Goal: Check status: Check status

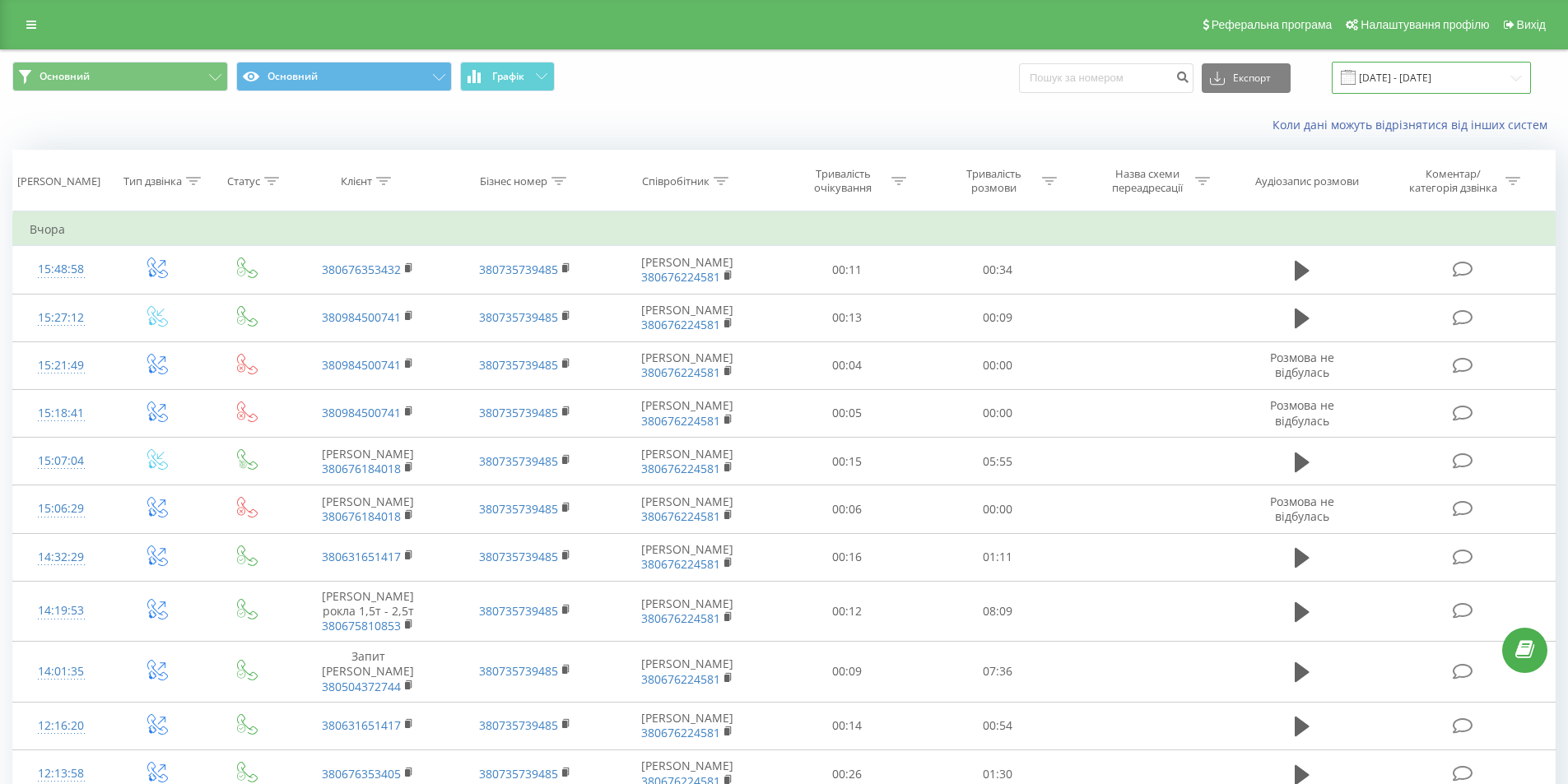
click at [1418, 77] on input "[DATE] - [DATE]" at bounding box center [1432, 77] width 200 height 32
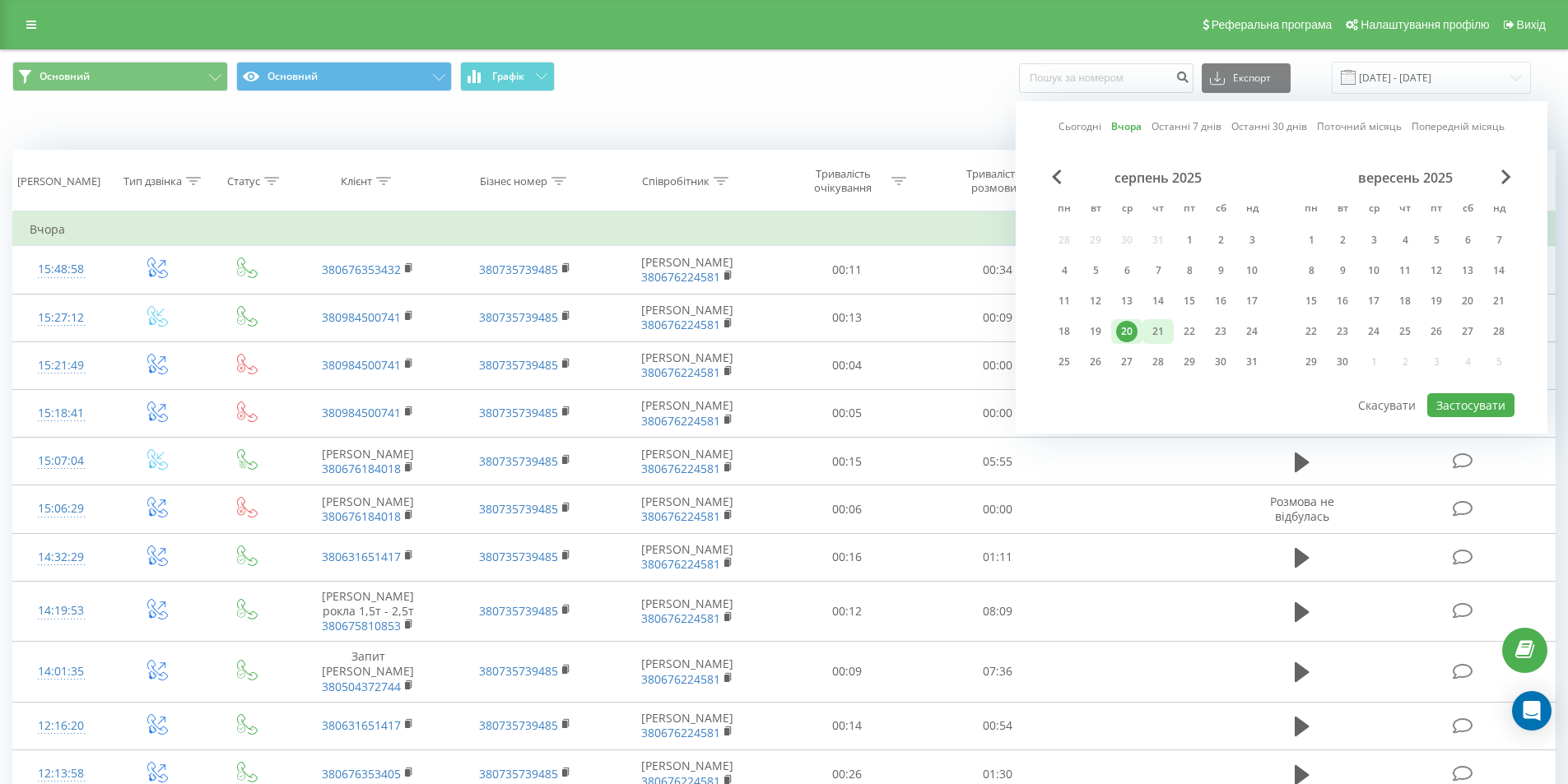
click at [1157, 331] on div "21" at bounding box center [1158, 331] width 21 height 21
click at [1476, 409] on button "Застосувати" at bounding box center [1470, 405] width 87 height 24
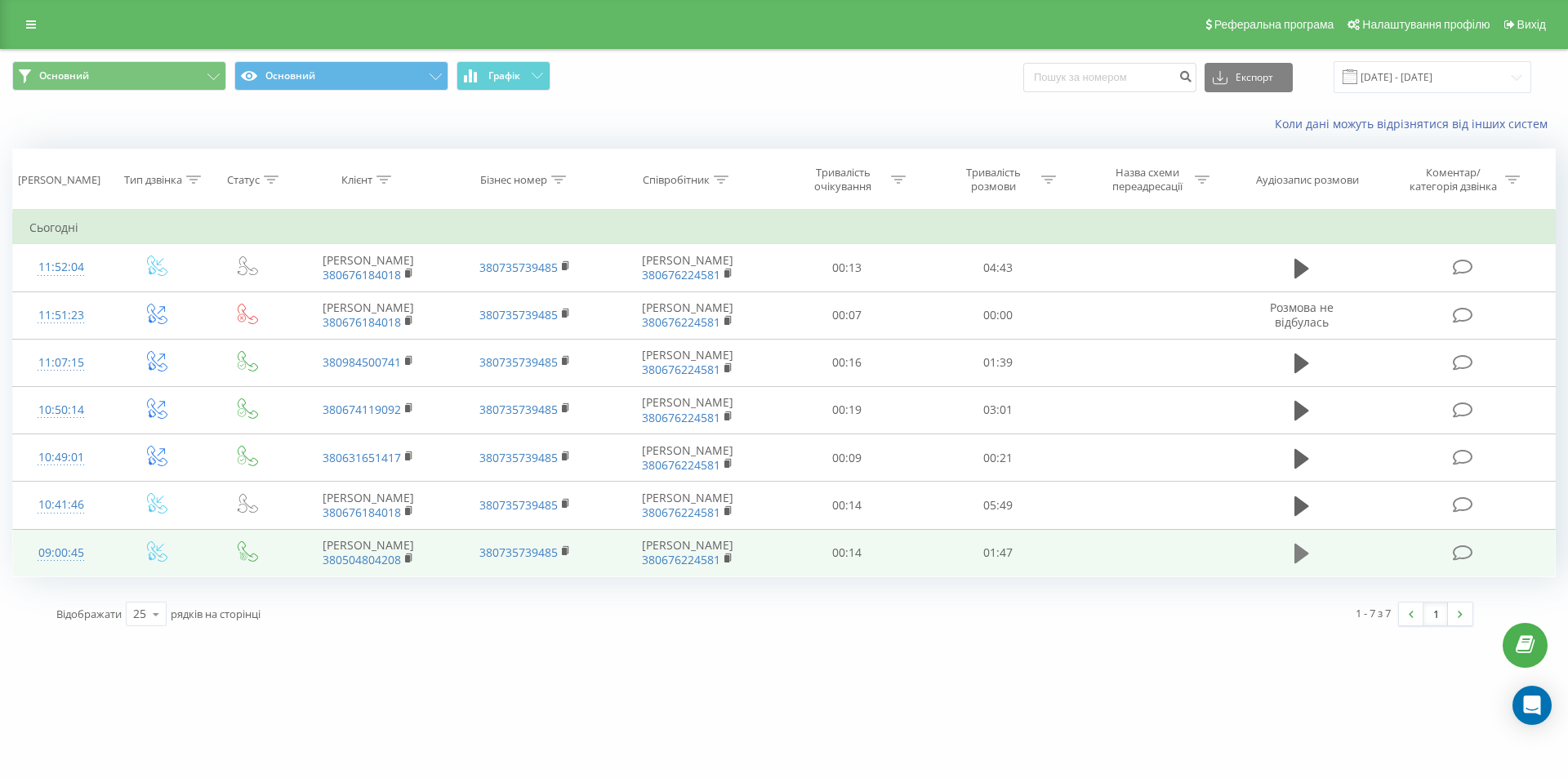
click at [1300, 564] on icon at bounding box center [1301, 554] width 15 height 20
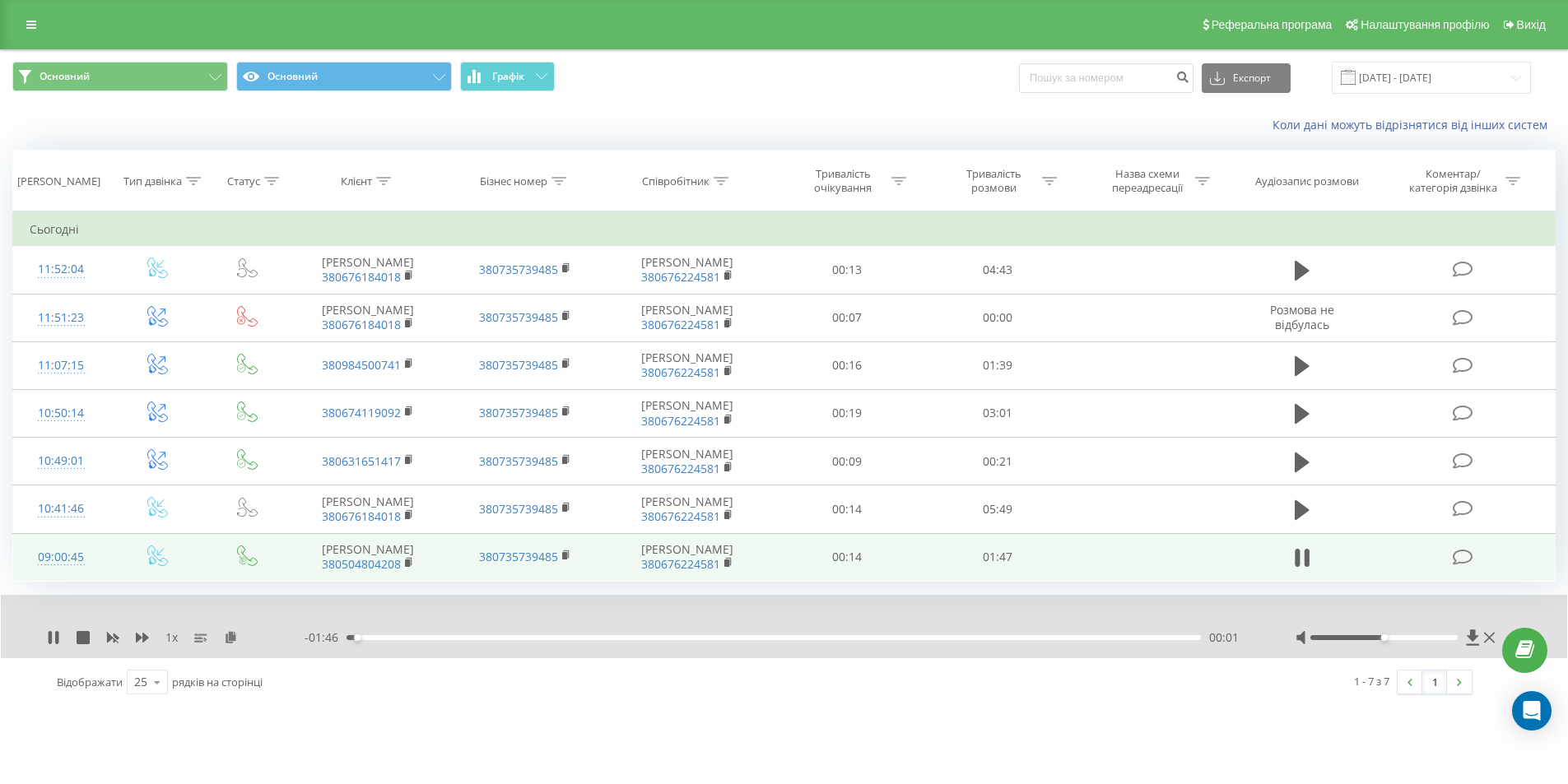
click at [994, 646] on div "- 01:46 00:01 00:01" at bounding box center [780, 638] width 950 height 16
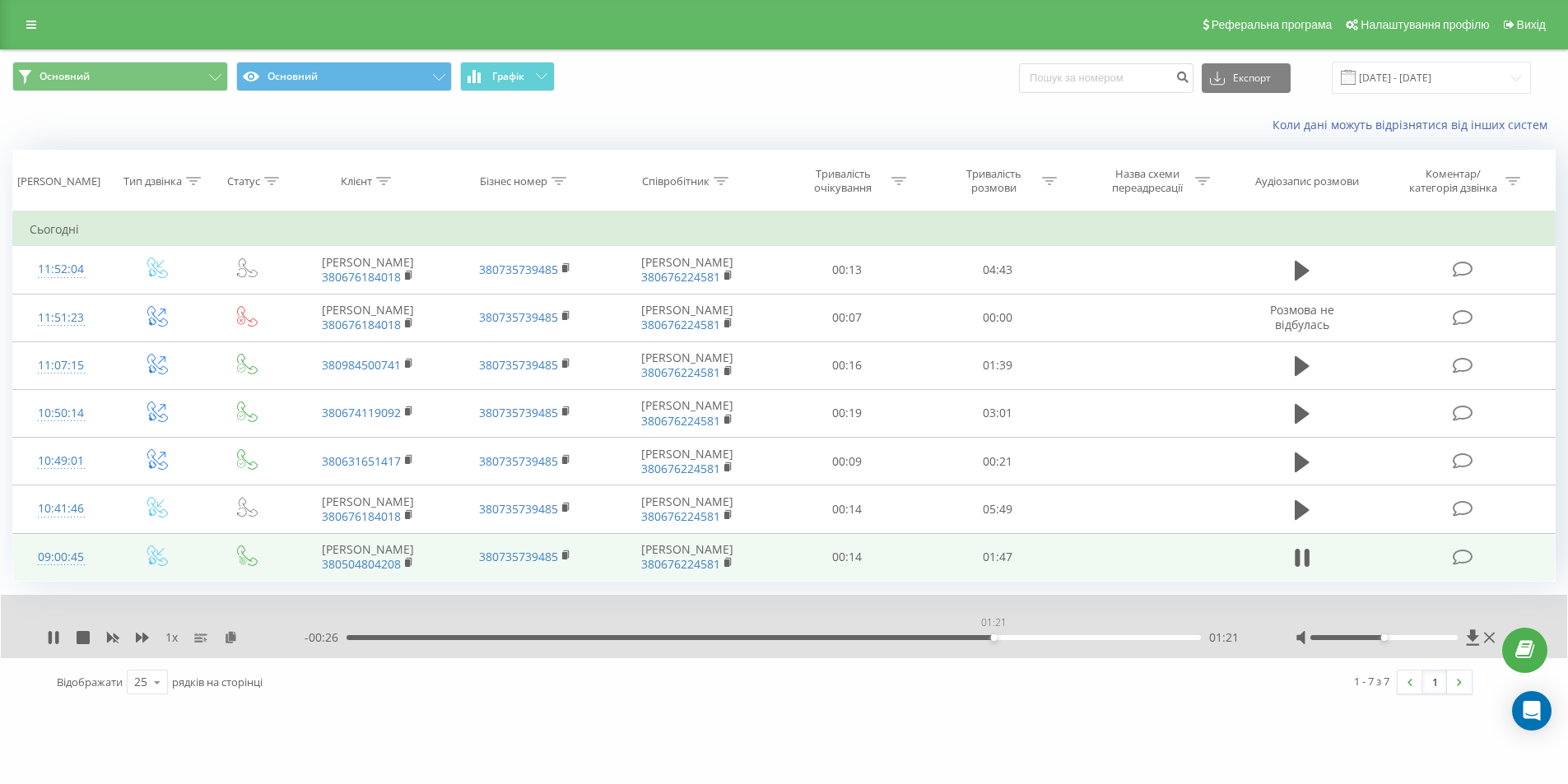
click at [993, 640] on div "01:21" at bounding box center [773, 637] width 854 height 5
click at [943, 640] on div "01:44" at bounding box center [773, 637] width 854 height 5
click at [838, 646] on div "- 00:29 01:17 01:17" at bounding box center [780, 638] width 950 height 16
click at [813, 640] on div "00:58" at bounding box center [773, 637] width 854 height 5
click at [51, 644] on icon at bounding box center [50, 638] width 4 height 13
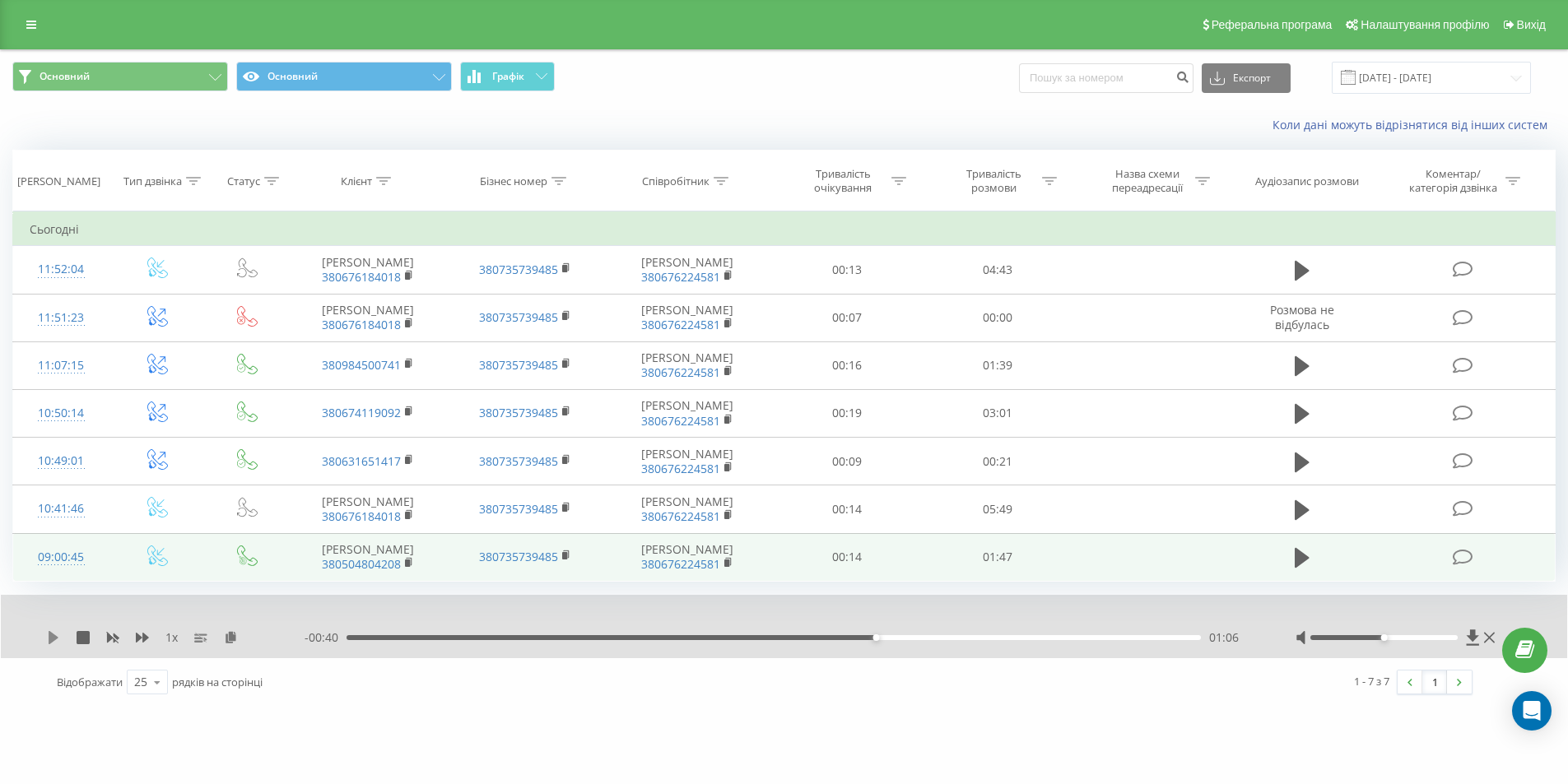
click at [54, 644] on icon at bounding box center [53, 638] width 10 height 13
click at [54, 644] on icon at bounding box center [53, 638] width 13 height 13
click at [1402, 80] on input "[DATE] - [DATE]" at bounding box center [1432, 77] width 200 height 32
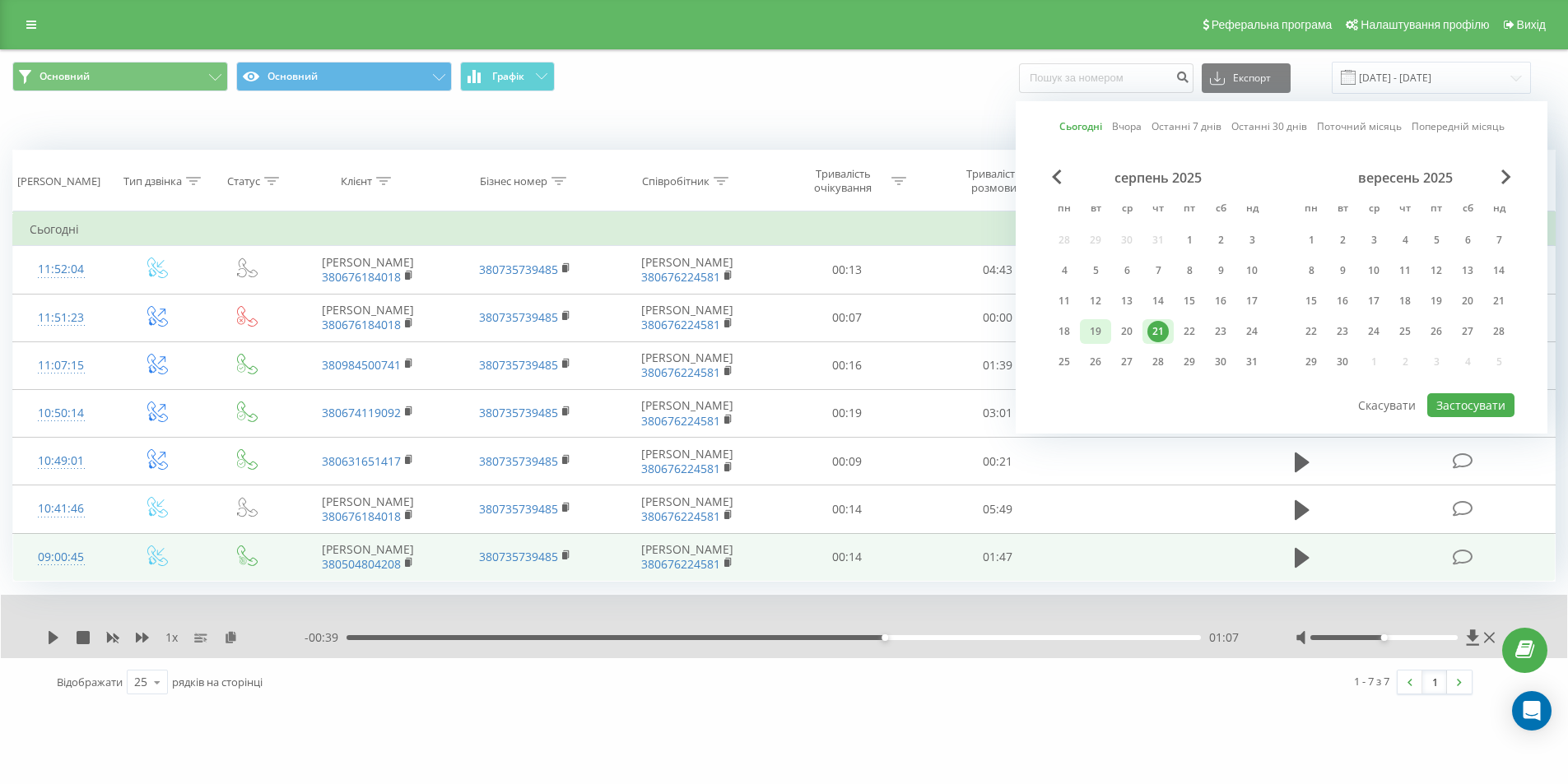
click at [1103, 338] on div "19" at bounding box center [1095, 331] width 21 height 21
click at [1476, 413] on button "Застосувати" at bounding box center [1470, 405] width 87 height 24
type input "[DATE] - [DATE]"
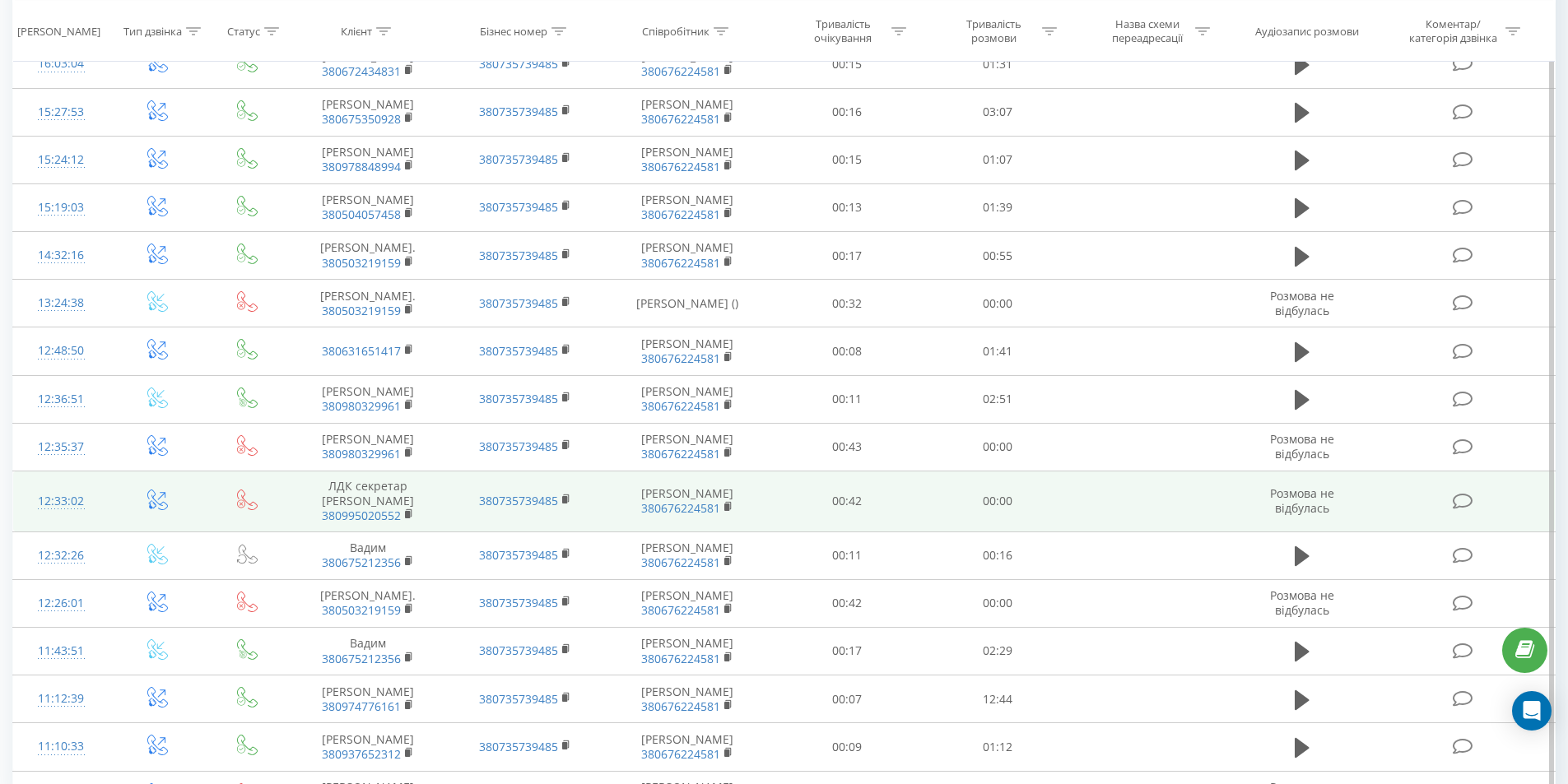
scroll to position [494, 0]
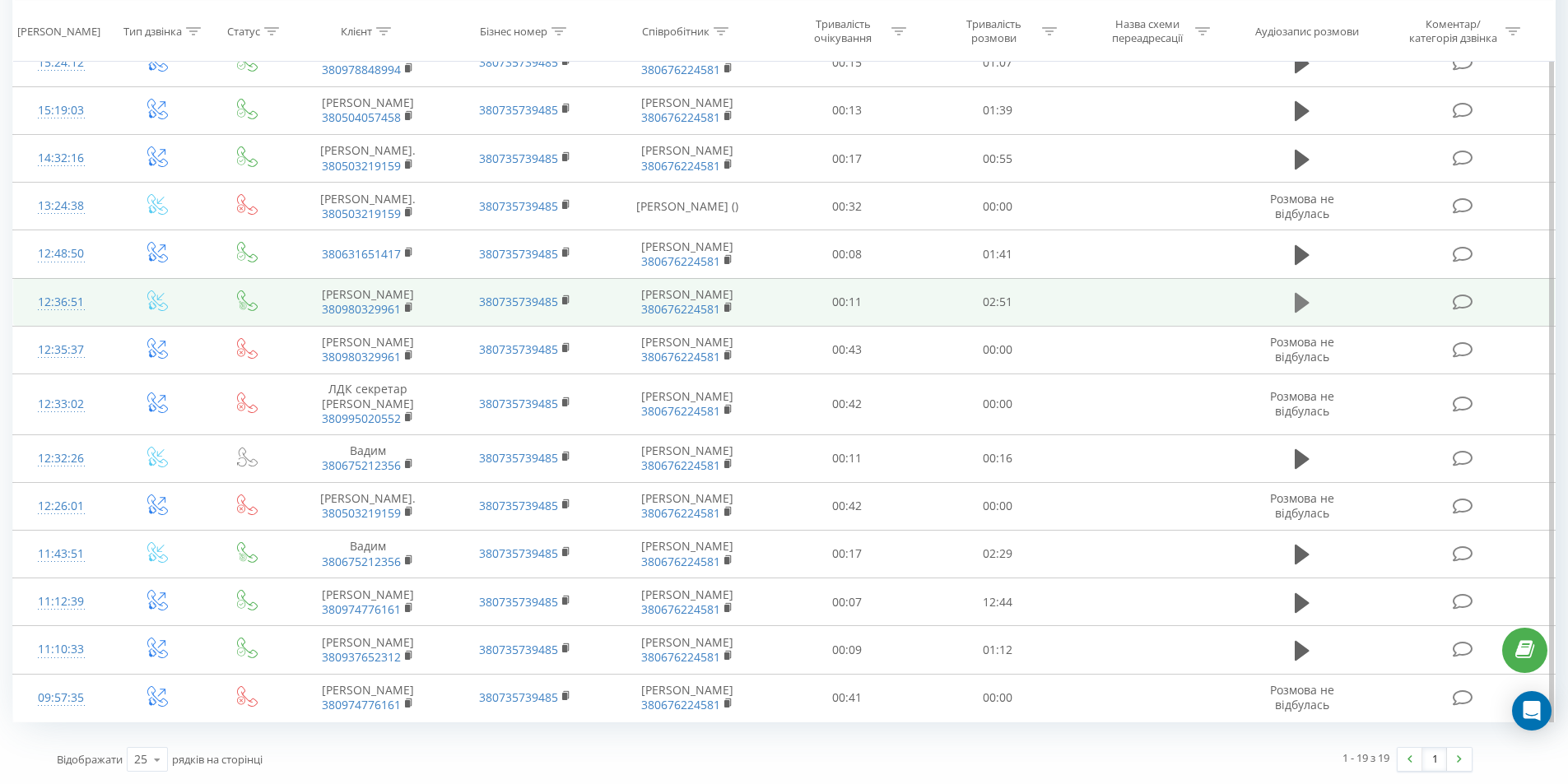
click at [1308, 315] on icon at bounding box center [1303, 302] width 15 height 23
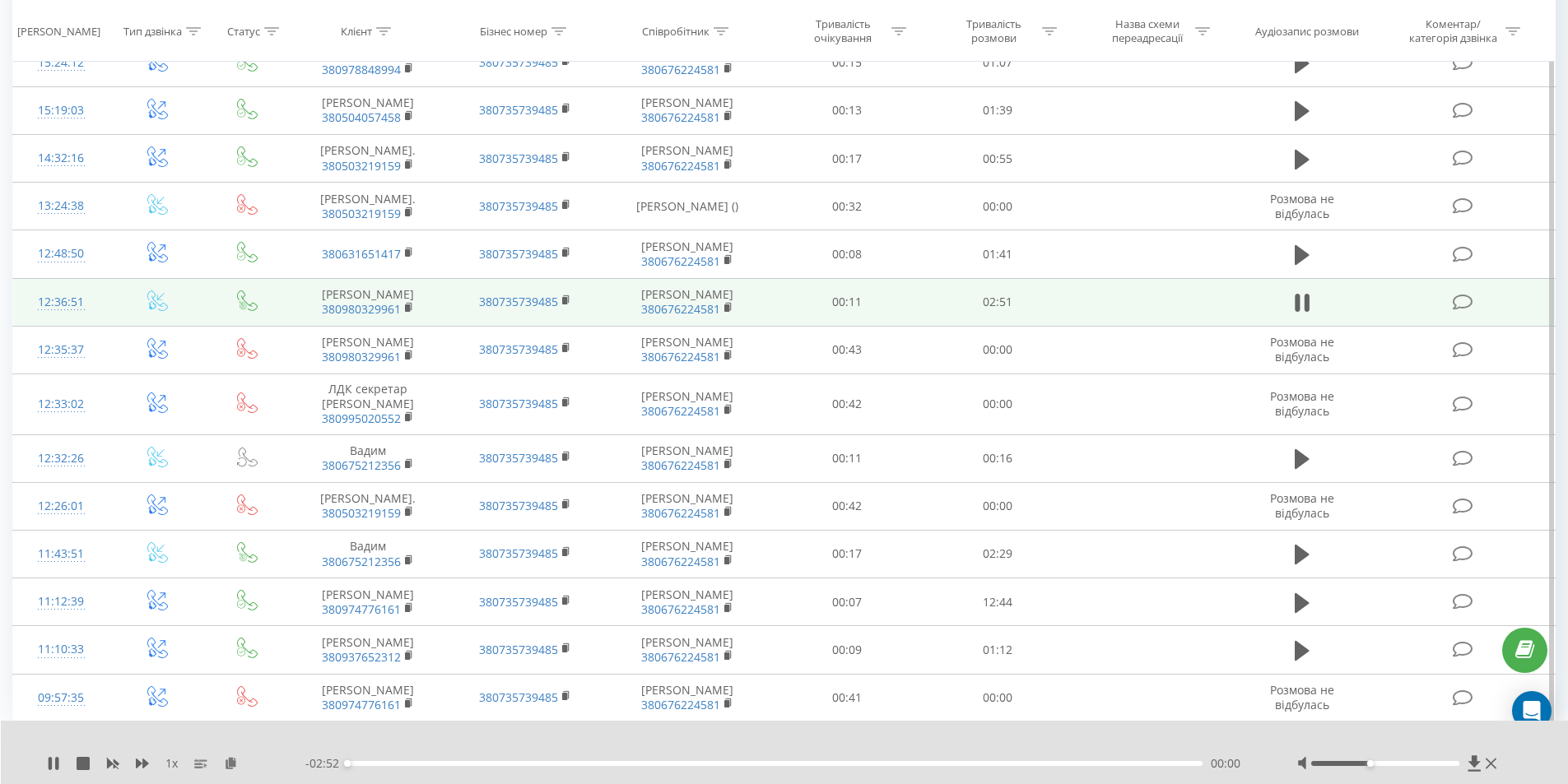
click at [1378, 763] on div at bounding box center [1386, 763] width 148 height 5
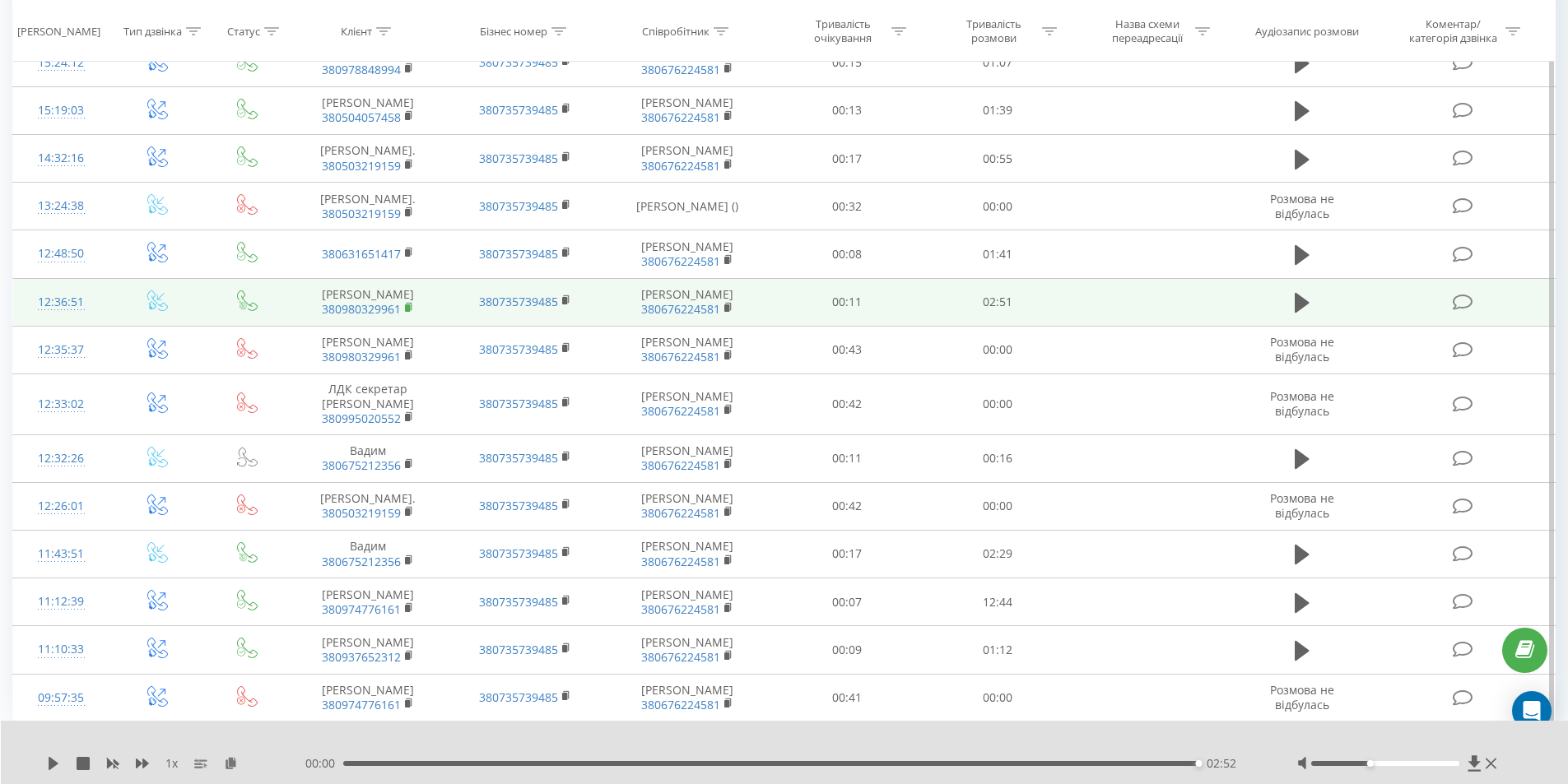
click at [411, 314] on icon at bounding box center [409, 307] width 9 height 12
